Goal: Information Seeking & Learning: Learn about a topic

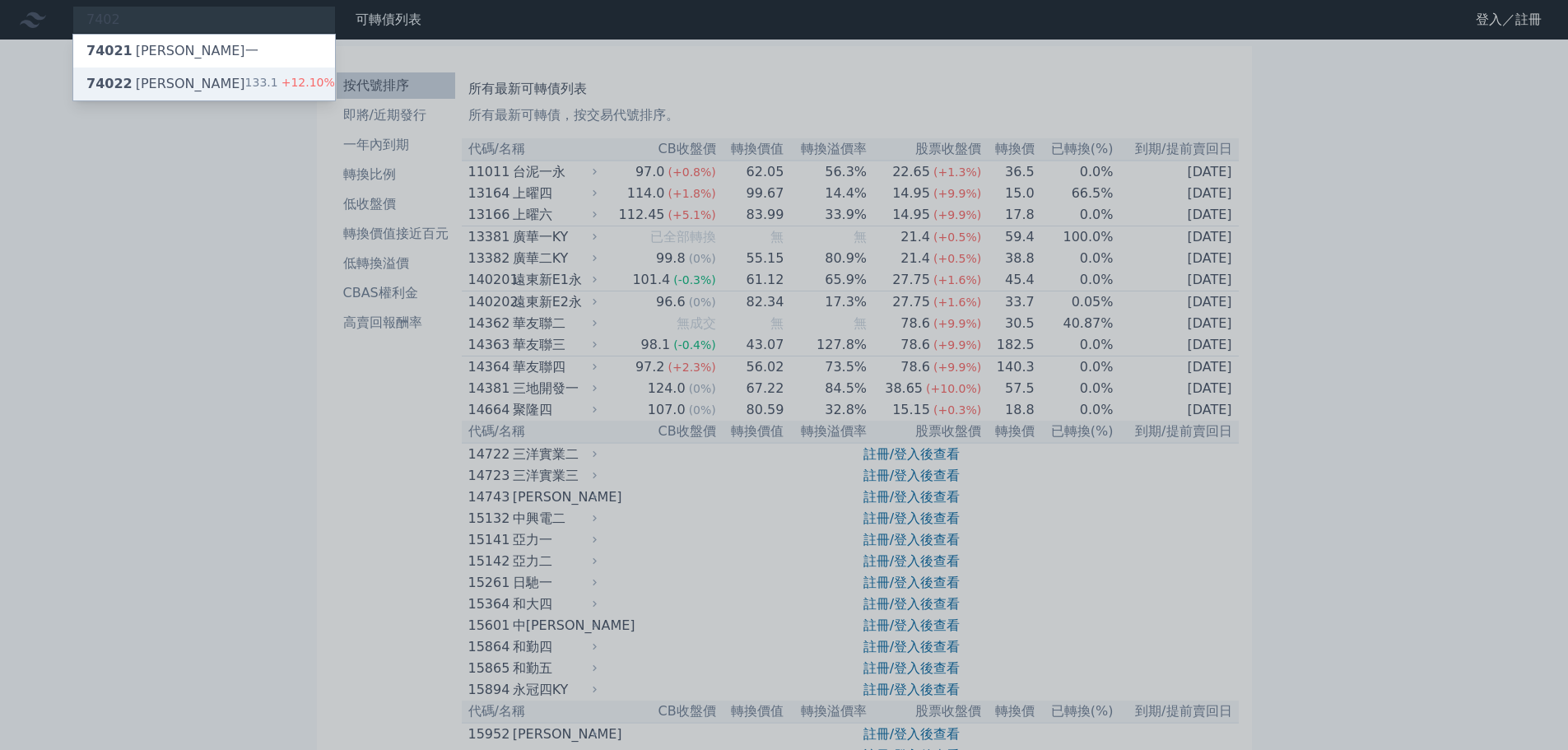
type input "7402"
click at [204, 70] on div "74022 [PERSON_NAME]二 133.1 +12.10%" at bounding box center [204, 83] width 262 height 33
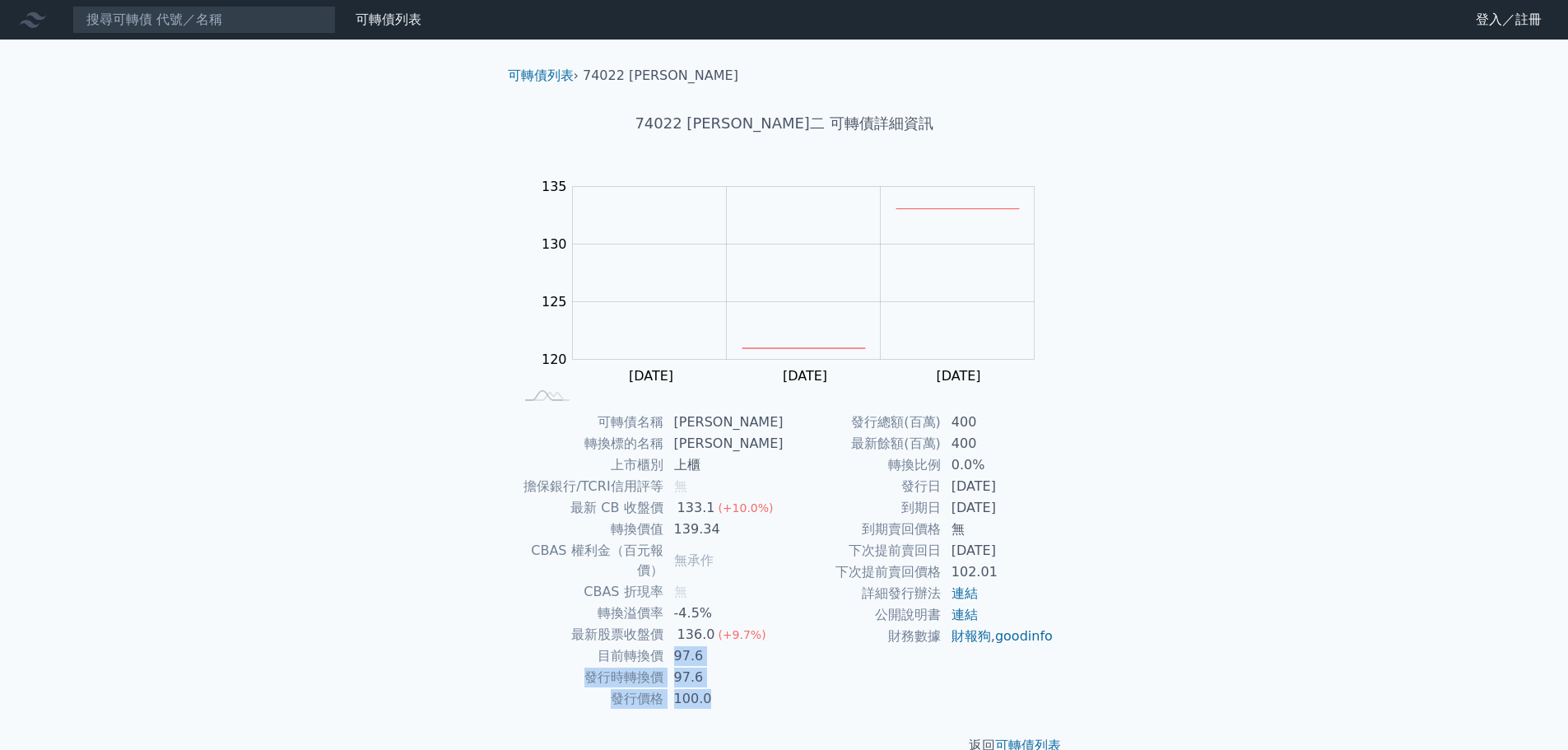
drag, startPoint x: 685, startPoint y: 636, endPoint x: 731, endPoint y: 682, distance: 65.1
click at [731, 682] on tbody "可轉債名稱 [PERSON_NAME] 轉換標的名稱 邑[PERSON_NAME] 上市櫃別 上櫃 擔保銀行/TCRI信用評等 無 最新 CB 收盤價 133…" at bounding box center [650, 562] width 270 height 299
click at [731, 688] on td "100.0" at bounding box center [724, 699] width 120 height 21
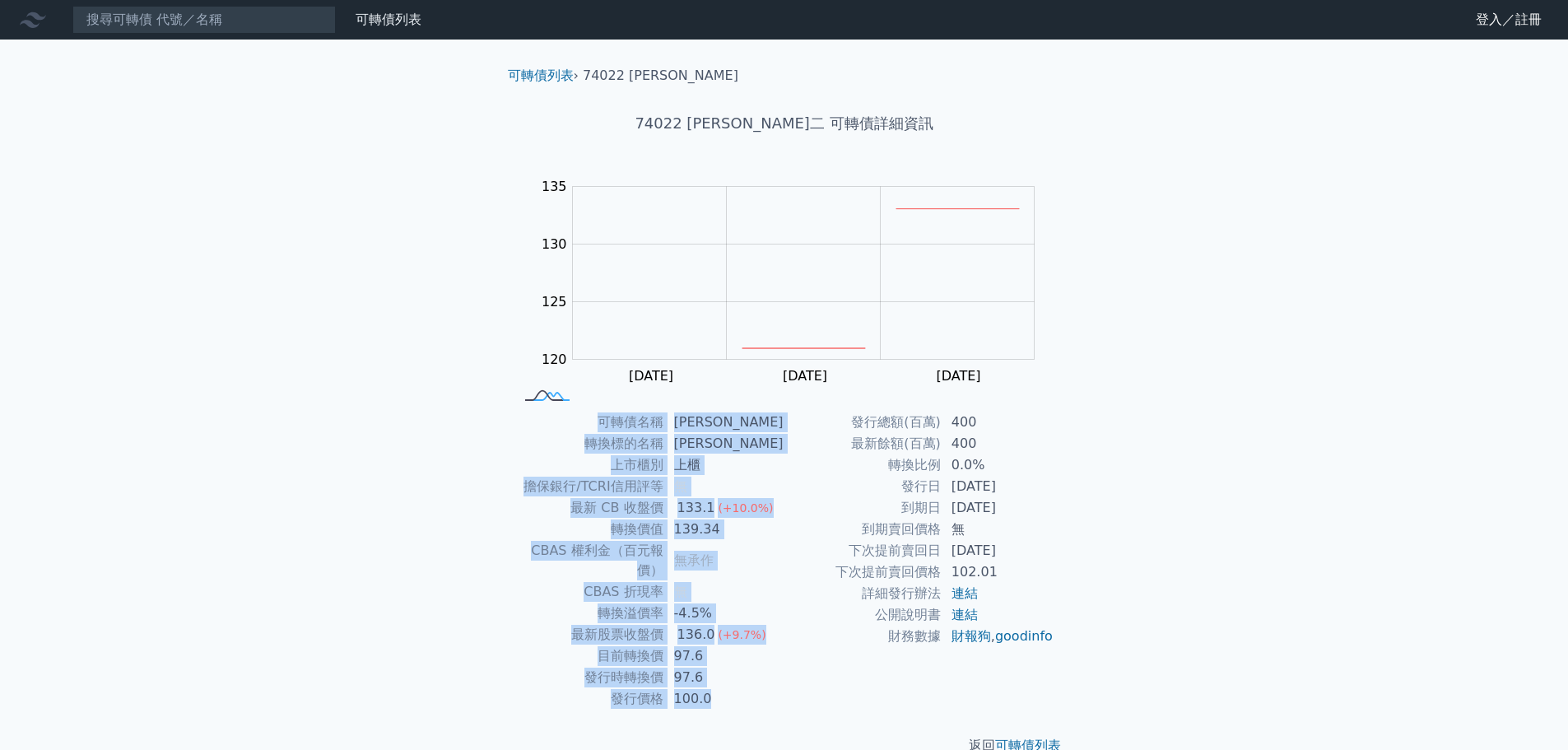
drag, startPoint x: 1074, startPoint y: 674, endPoint x: 537, endPoint y: 389, distance: 607.9
click at [537, 389] on div "可轉債列表 › 74022 [PERSON_NAME]二 74022 [PERSON_NAME]二 可轉債詳細資訊 Zoom Out 124 116 118 …" at bounding box center [784, 410] width 632 height 743
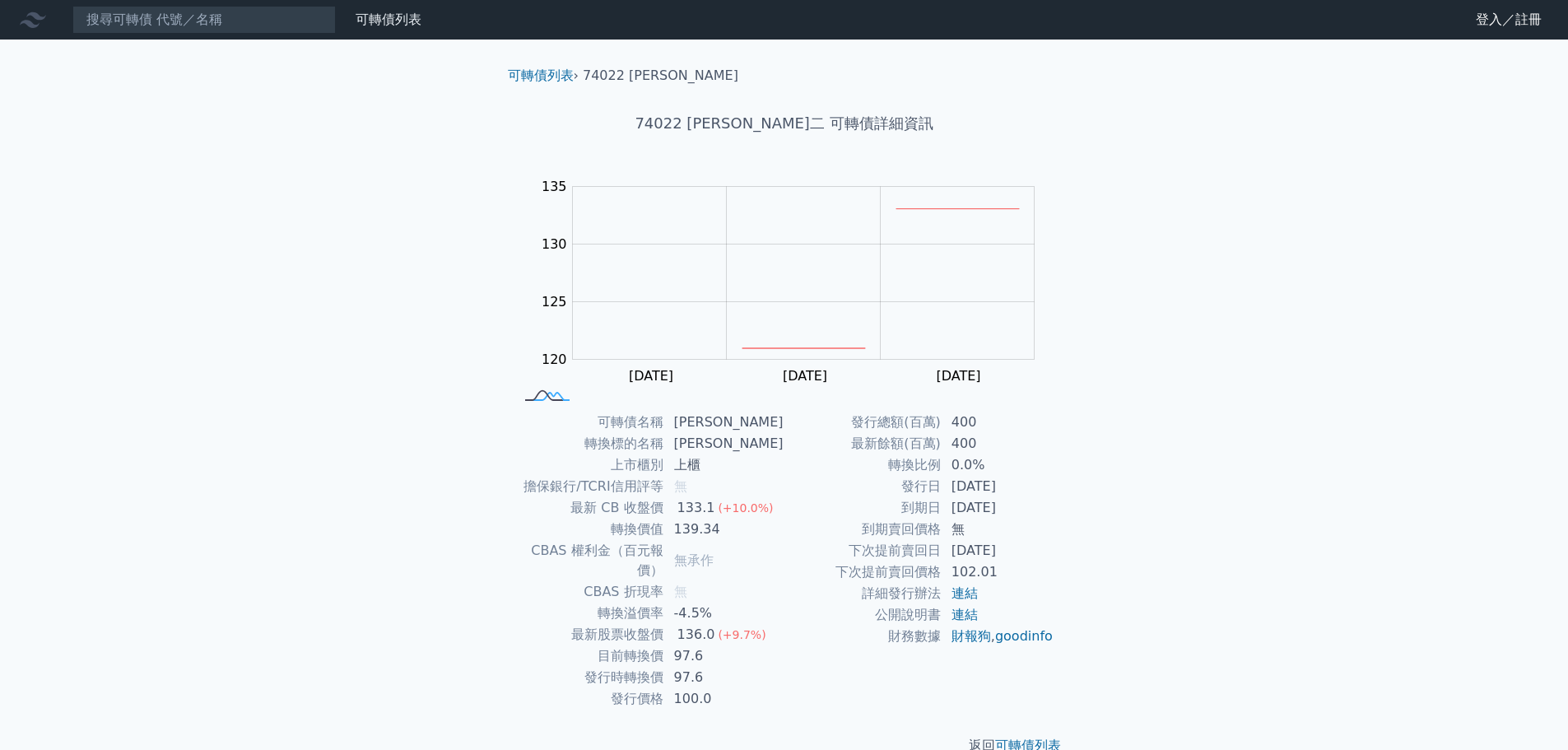
click at [447, 400] on div "可轉債列表 財務數據 可轉債列表 財務數據 登入／註冊 登入／註冊 可轉債列表 › 74022 邑錡二 74022 [PERSON_NAME]二 可轉債詳細資…" at bounding box center [784, 391] width 1568 height 783
